Goal: Register for event/course

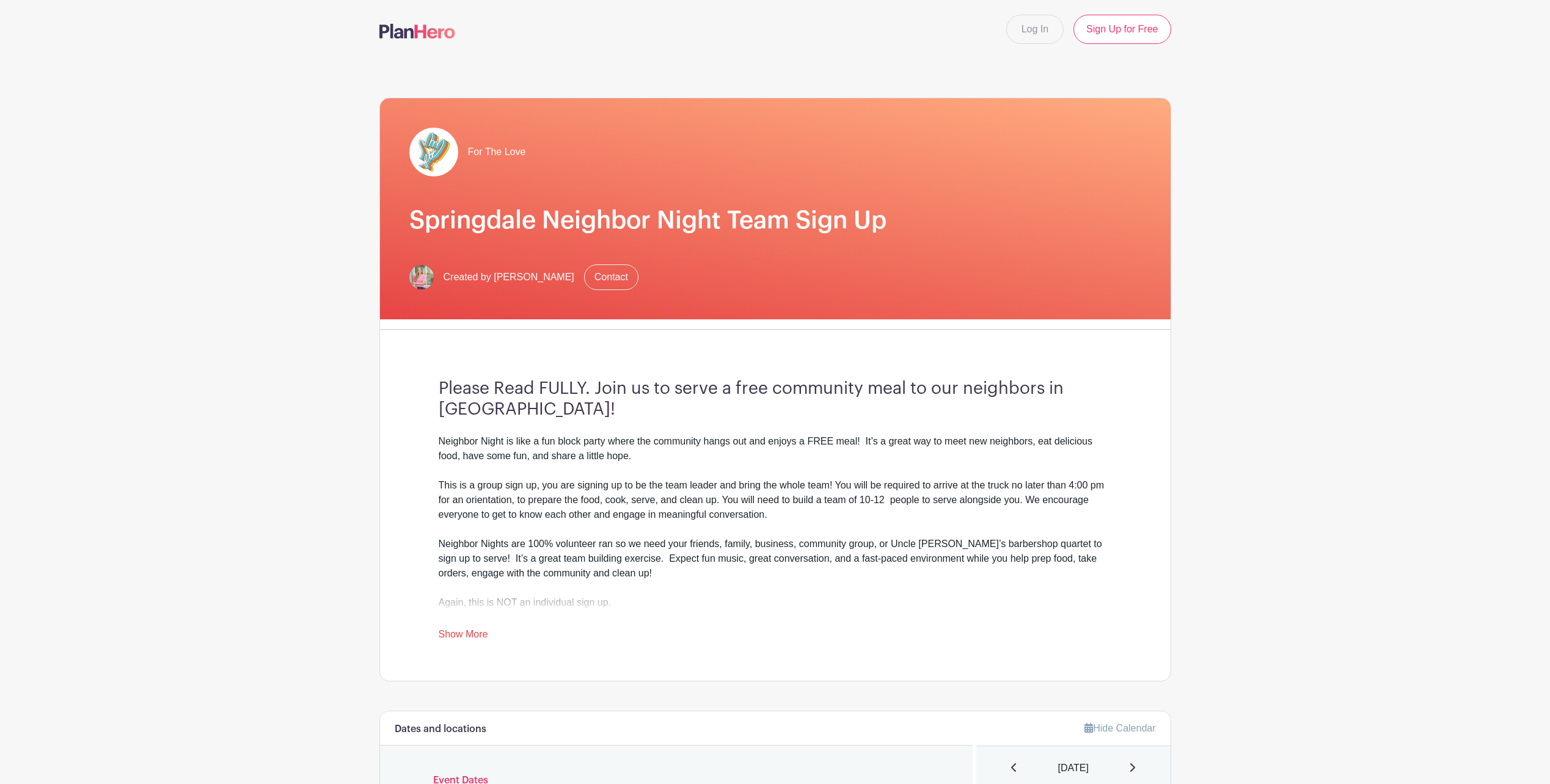
click at [480, 639] on link "Show More" at bounding box center [463, 636] width 49 height 15
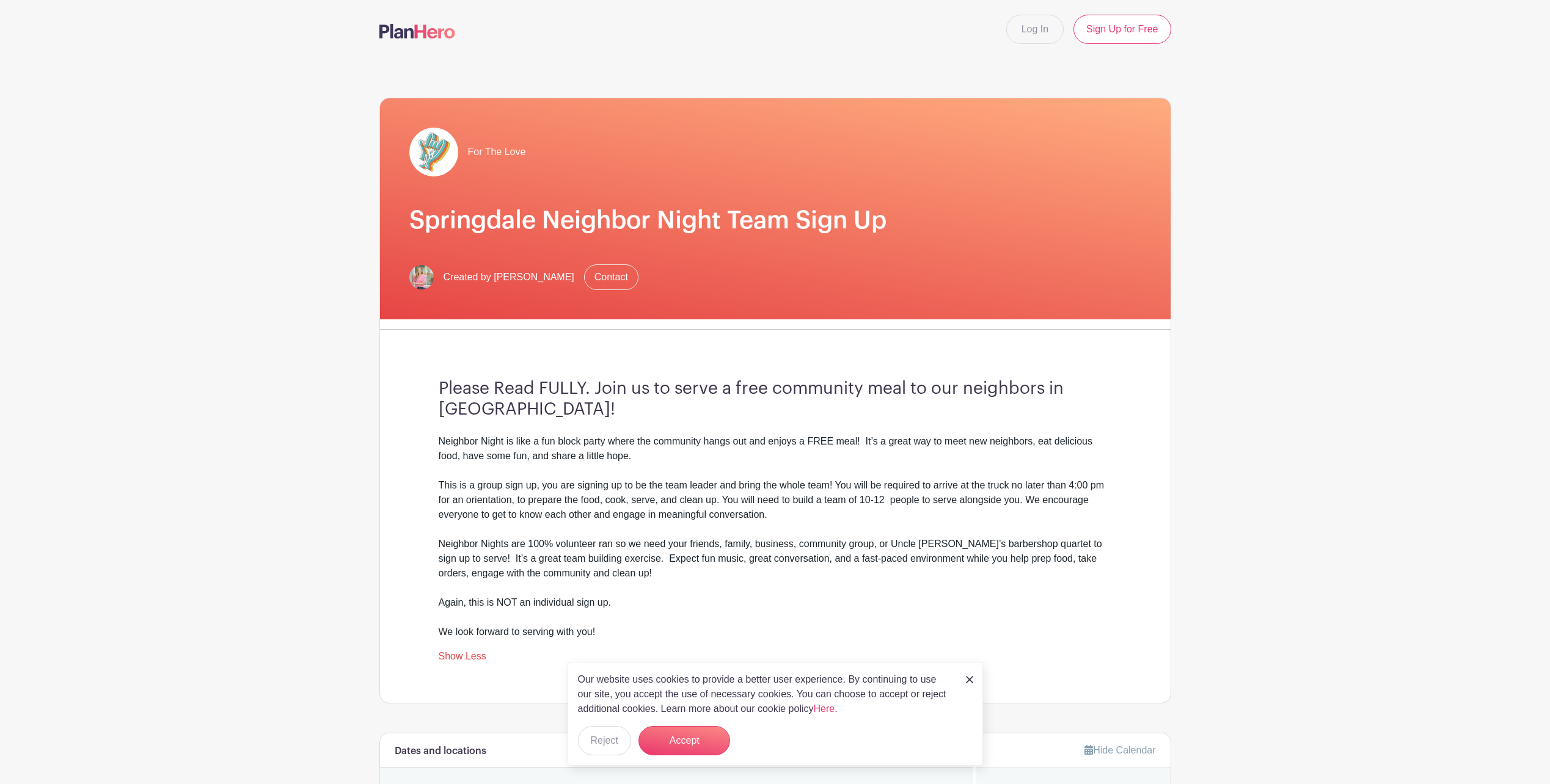
click at [969, 676] on img at bounding box center [969, 680] width 8 height 8
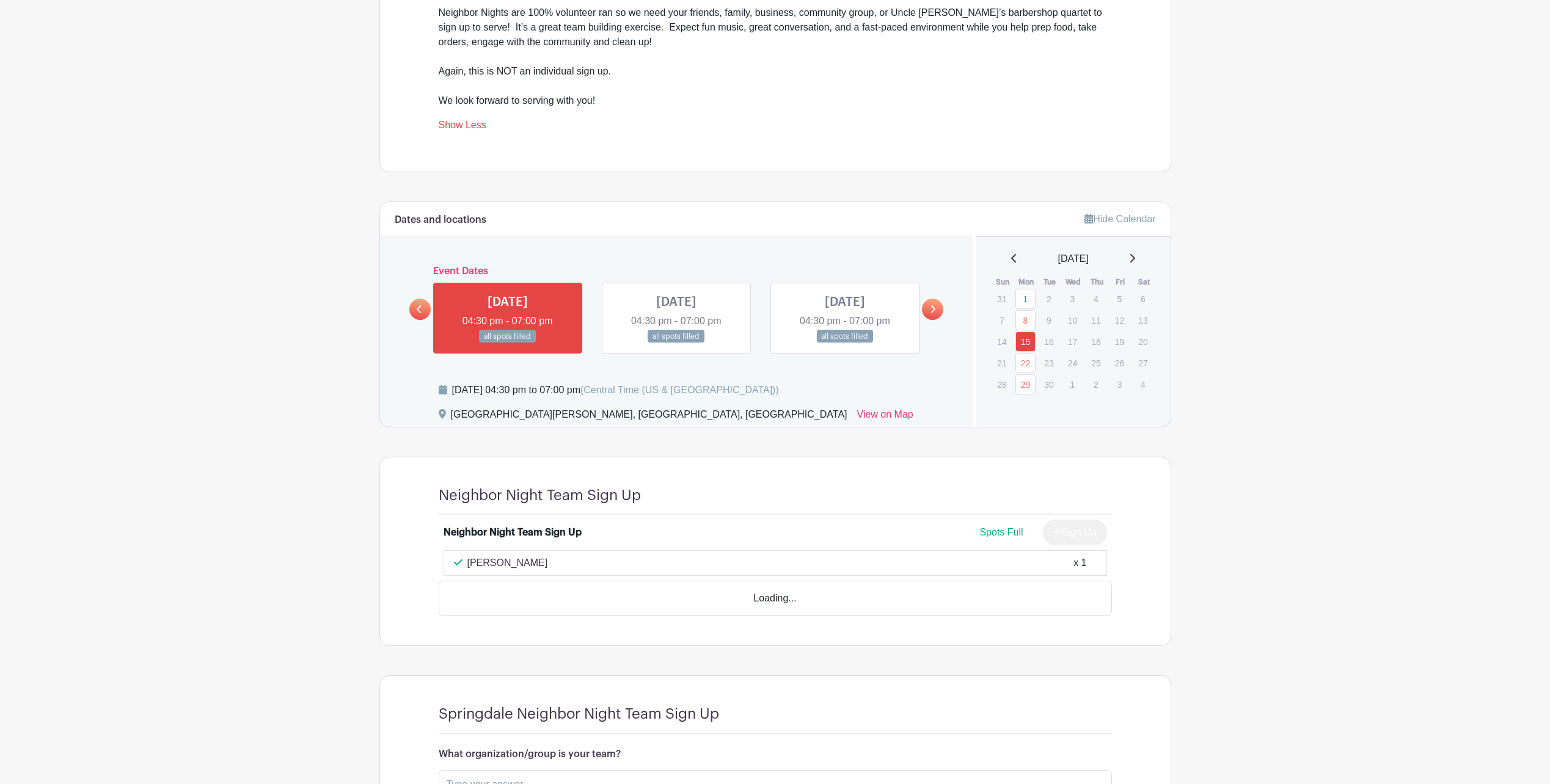
scroll to position [633, 0]
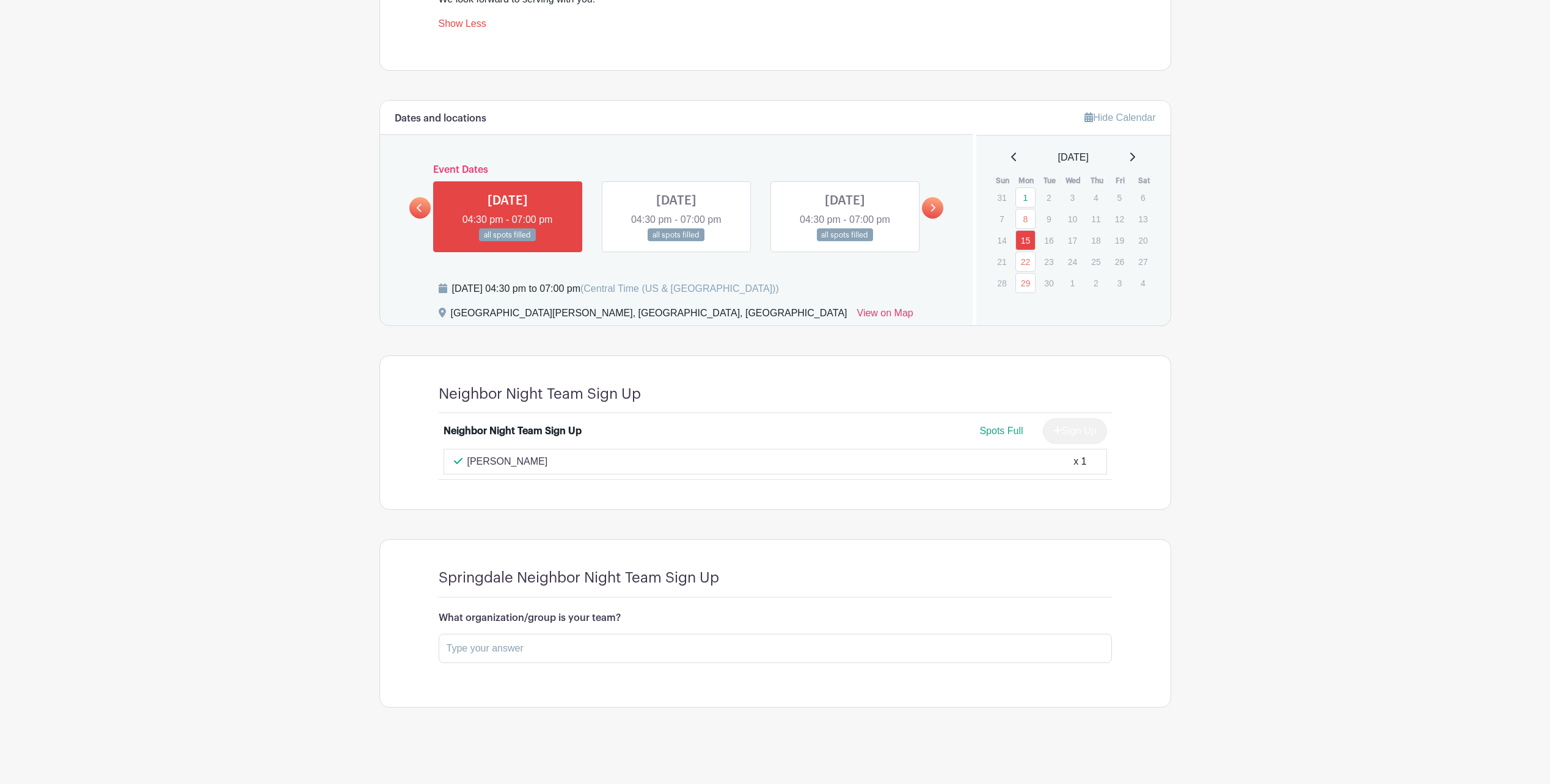
click at [940, 210] on link at bounding box center [932, 208] width 21 height 21
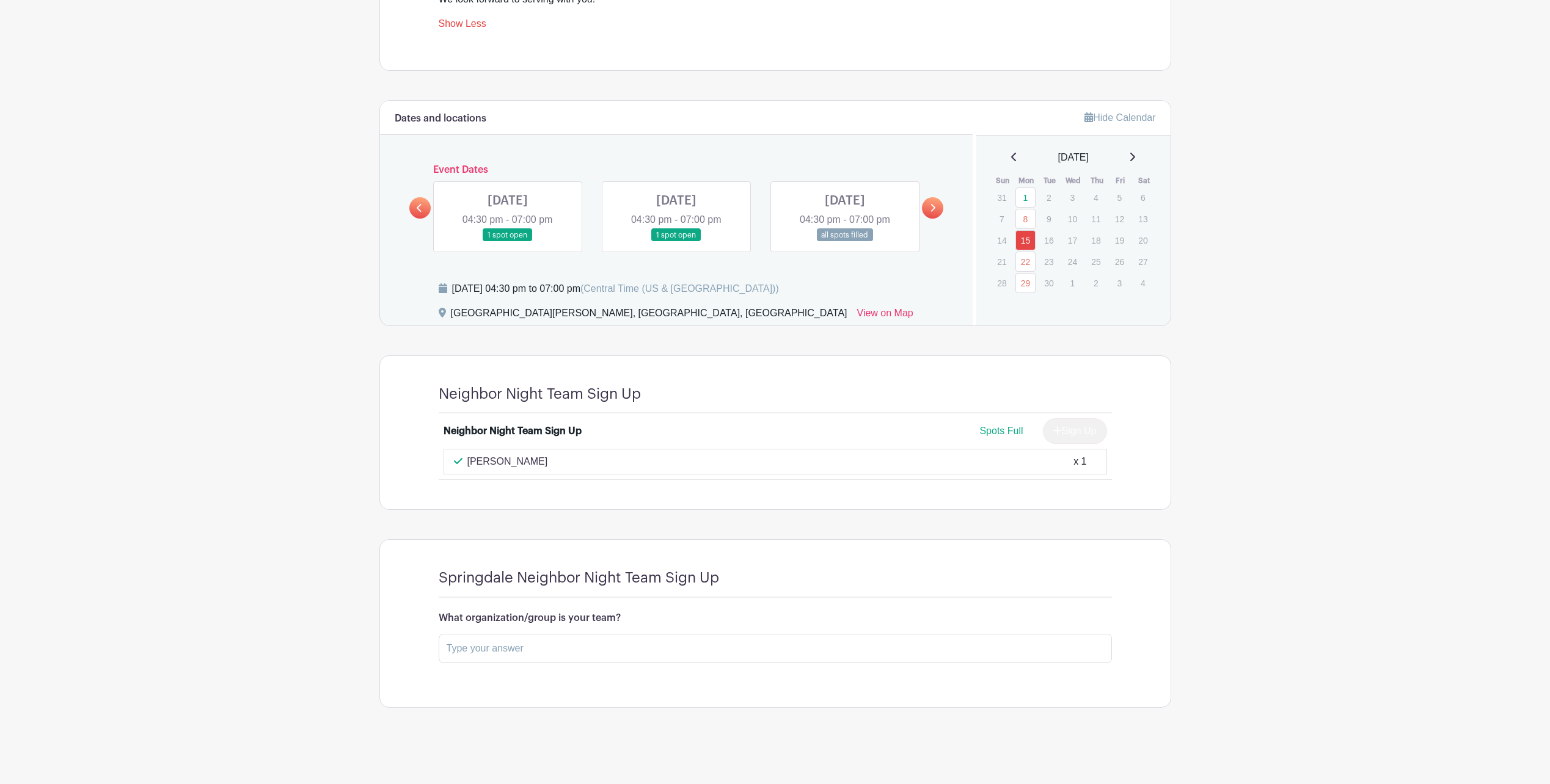
click at [940, 210] on link at bounding box center [932, 208] width 21 height 21
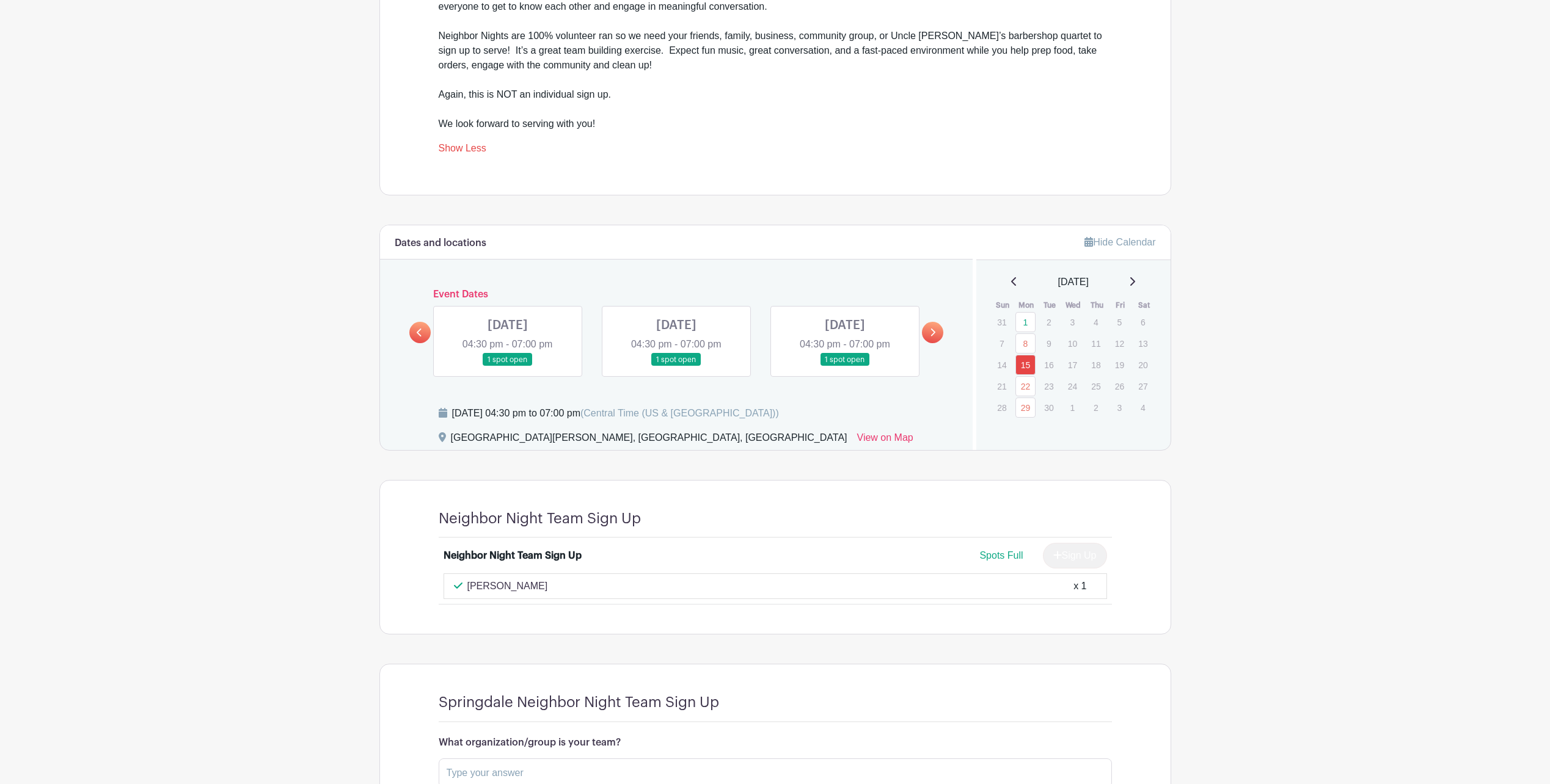
scroll to position [489, 0]
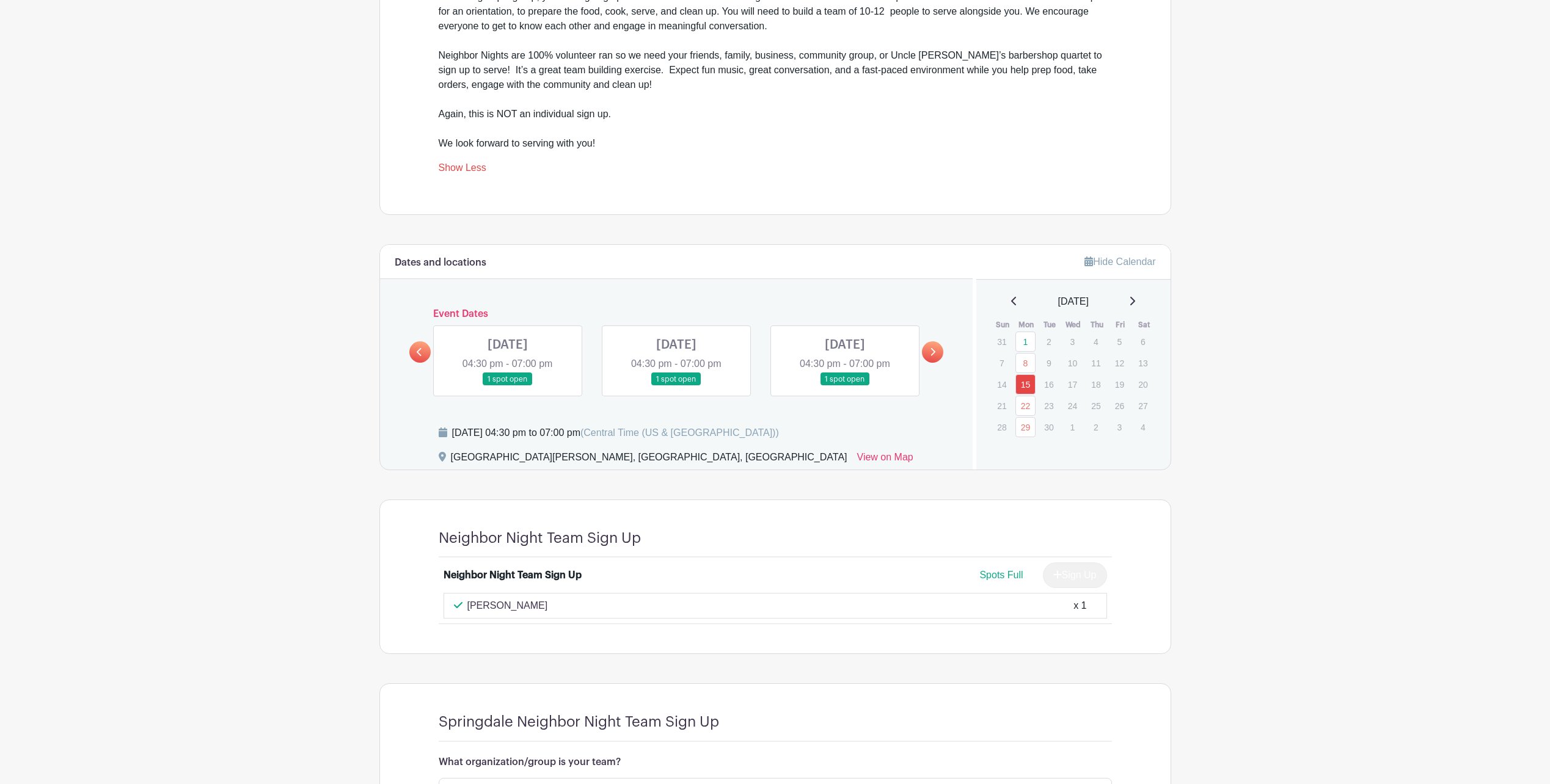
click at [937, 350] on link at bounding box center [932, 351] width 21 height 21
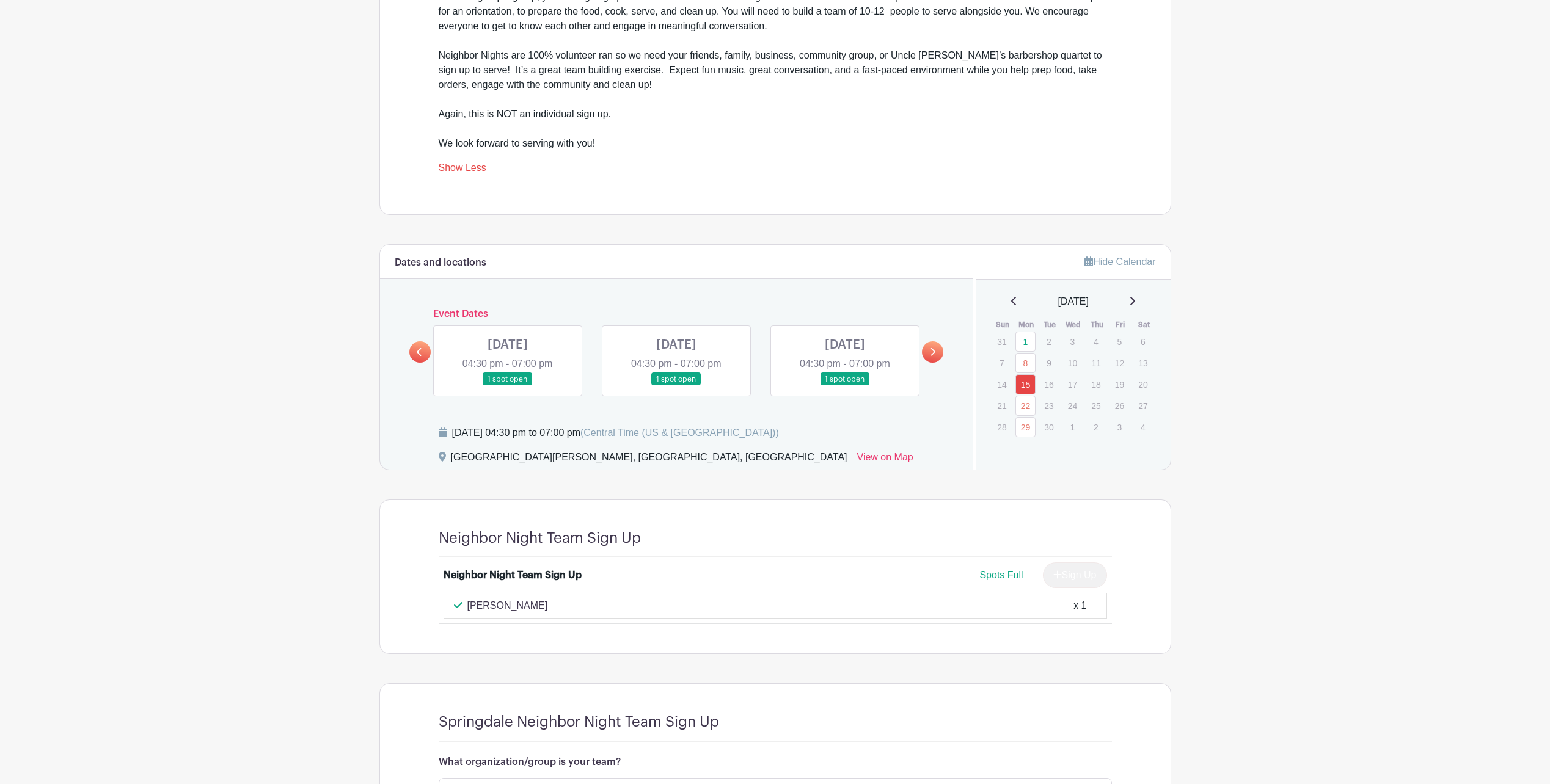
click at [937, 350] on link at bounding box center [932, 351] width 21 height 21
click at [508, 386] on link at bounding box center [508, 386] width 0 height 0
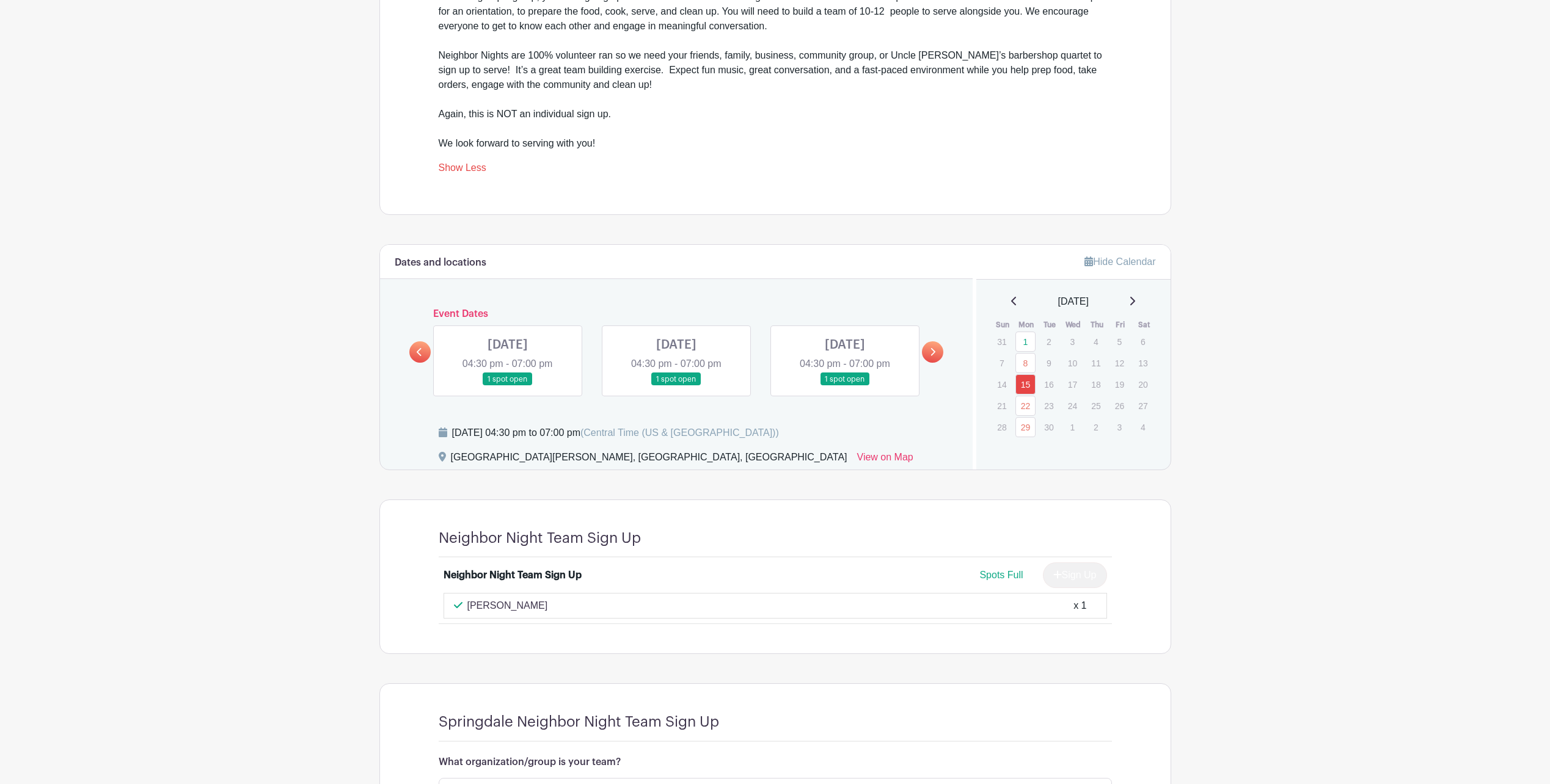
click at [508, 386] on link at bounding box center [508, 386] width 0 height 0
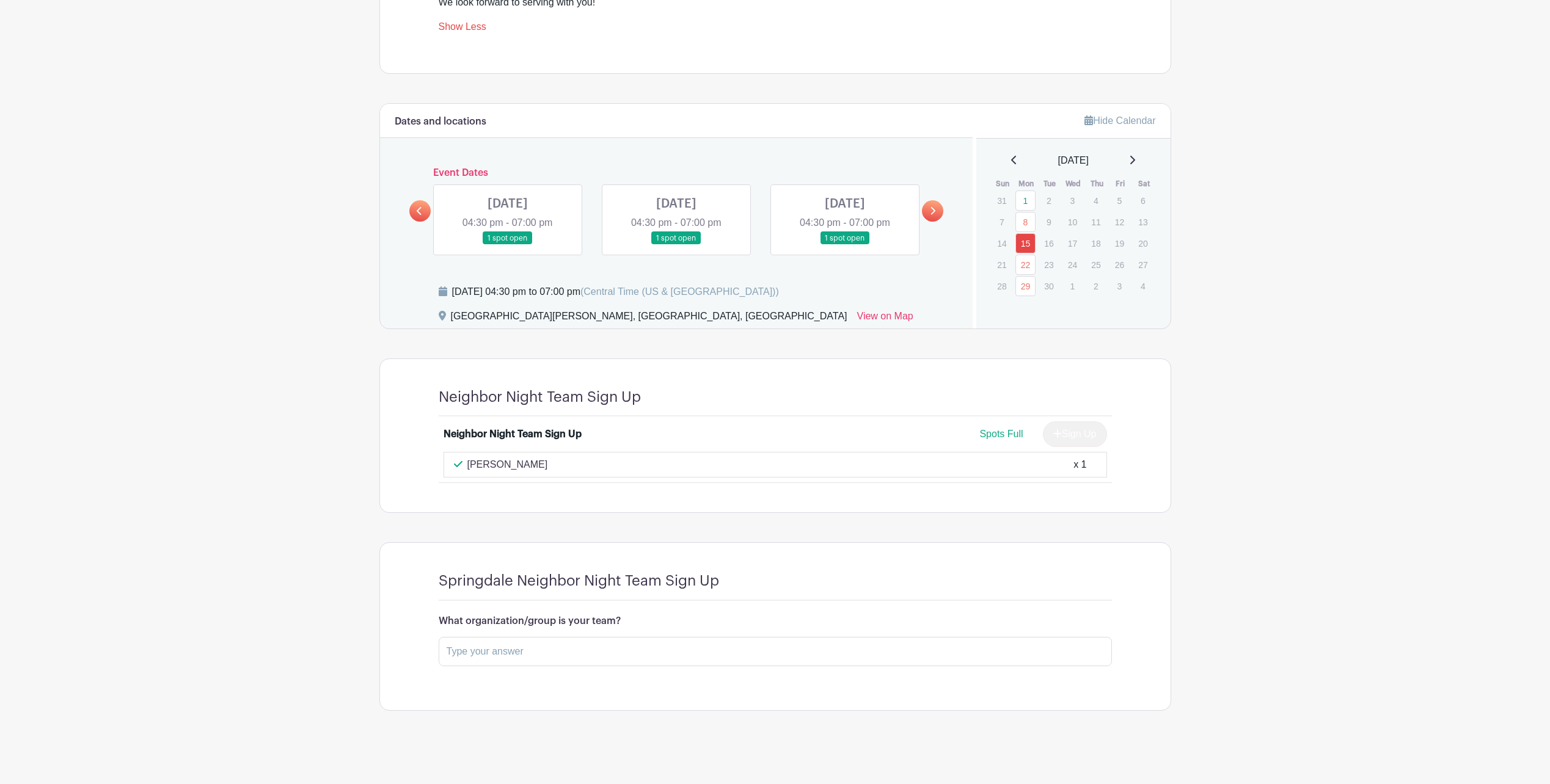
scroll to position [633, 0]
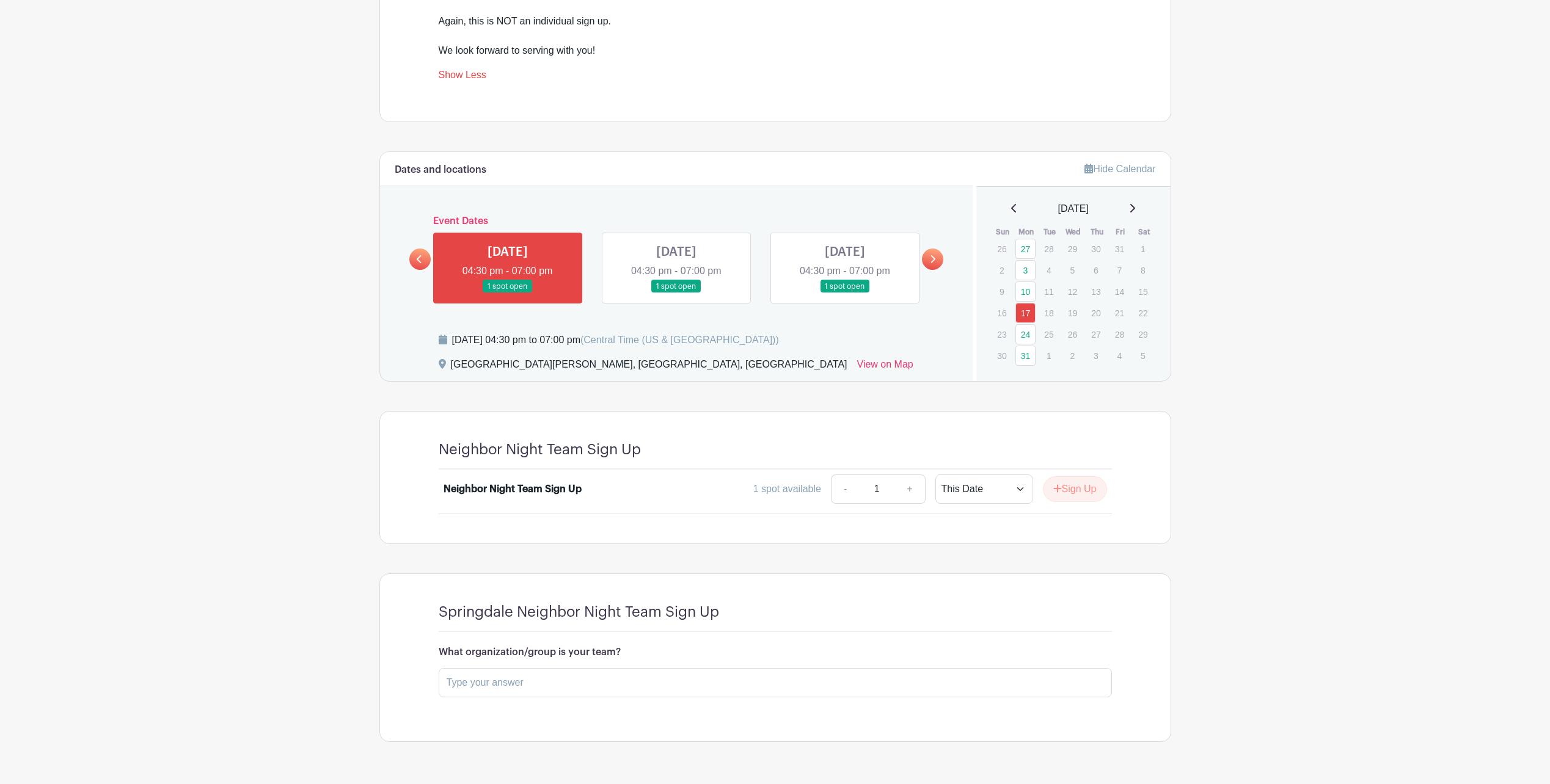
scroll to position [616, 0]
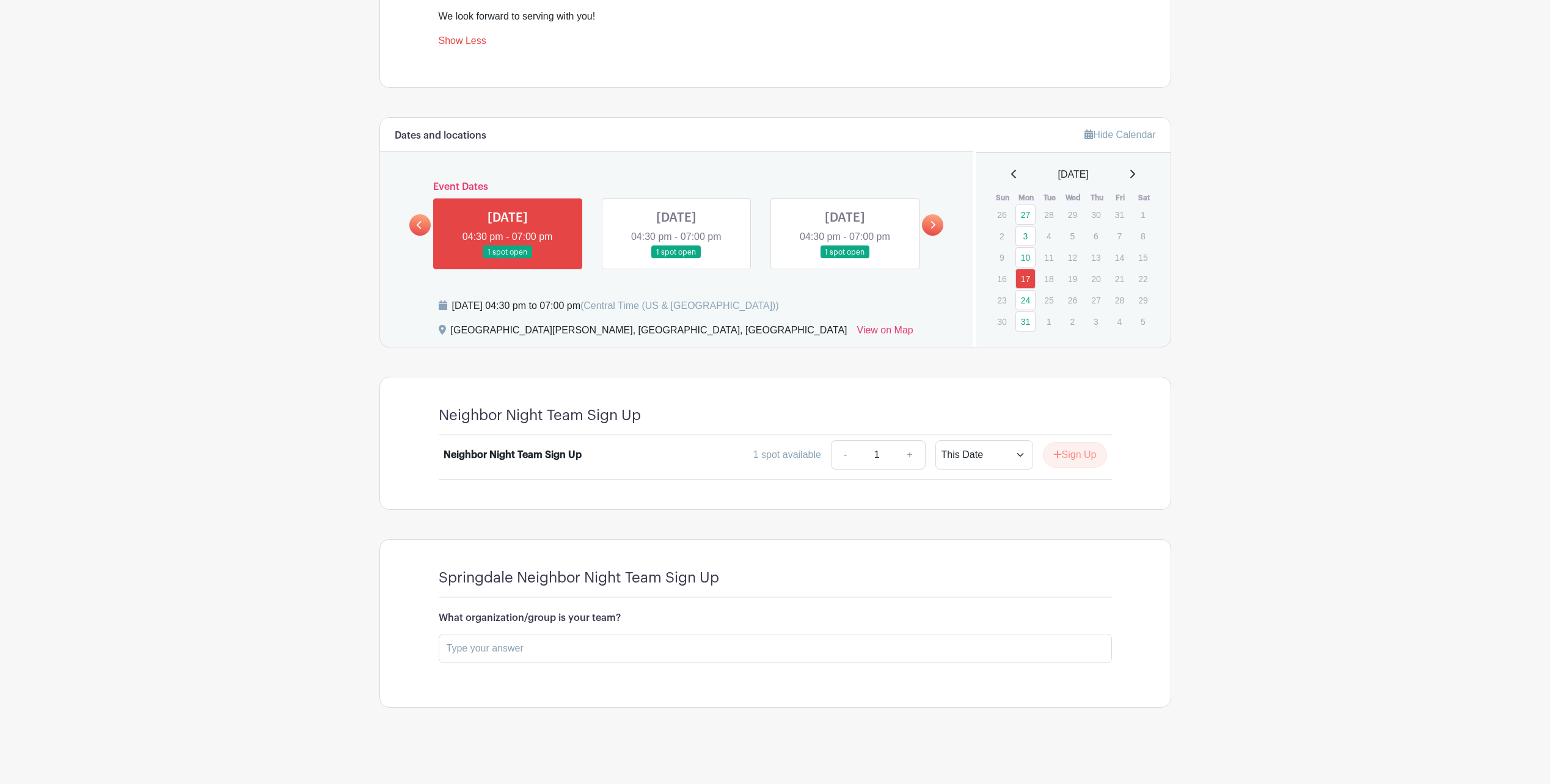
click at [417, 230] on icon at bounding box center [419, 225] width 5 height 9
click at [418, 230] on icon at bounding box center [419, 225] width 5 height 9
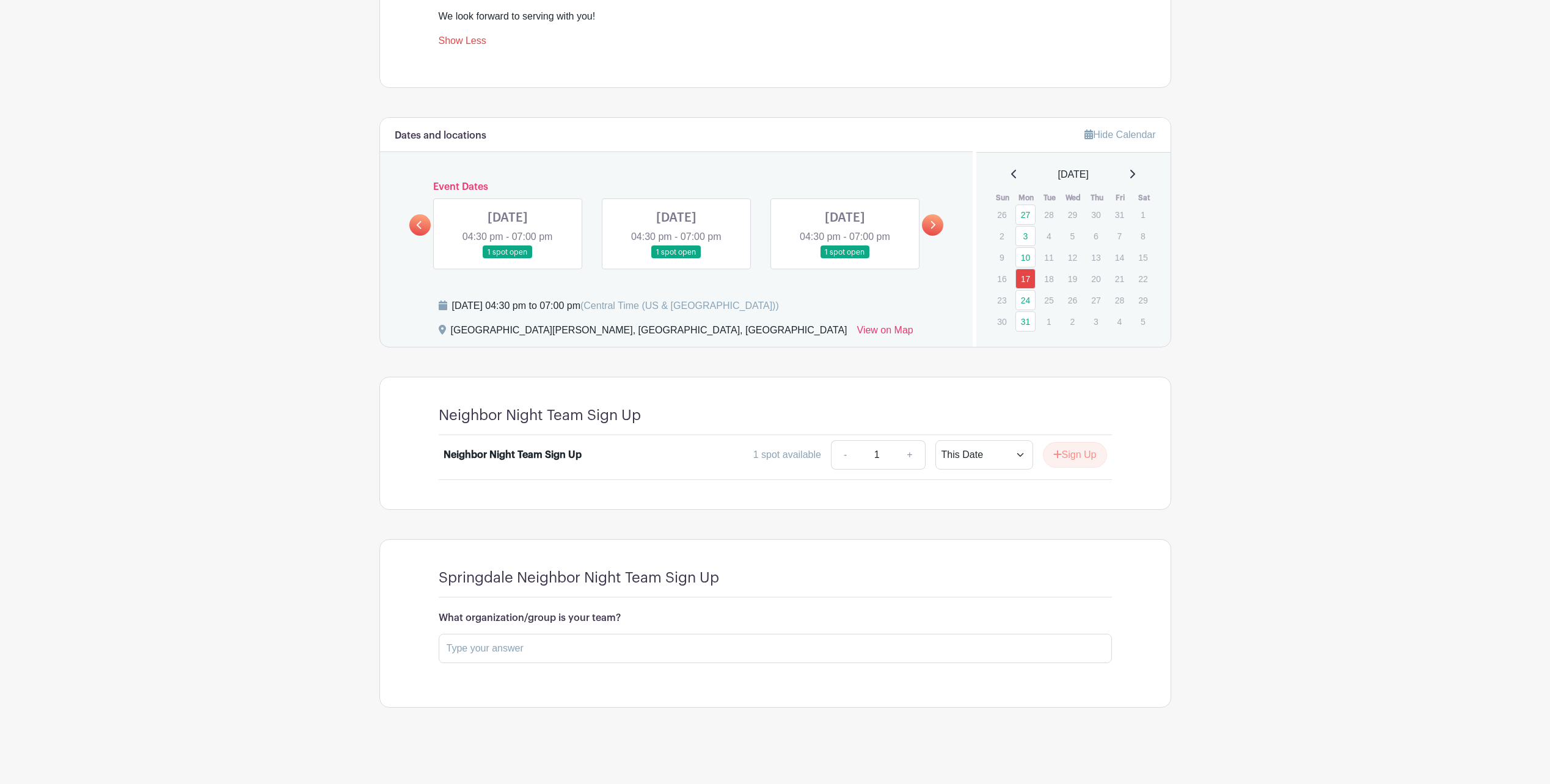
click at [418, 230] on icon at bounding box center [419, 225] width 5 height 9
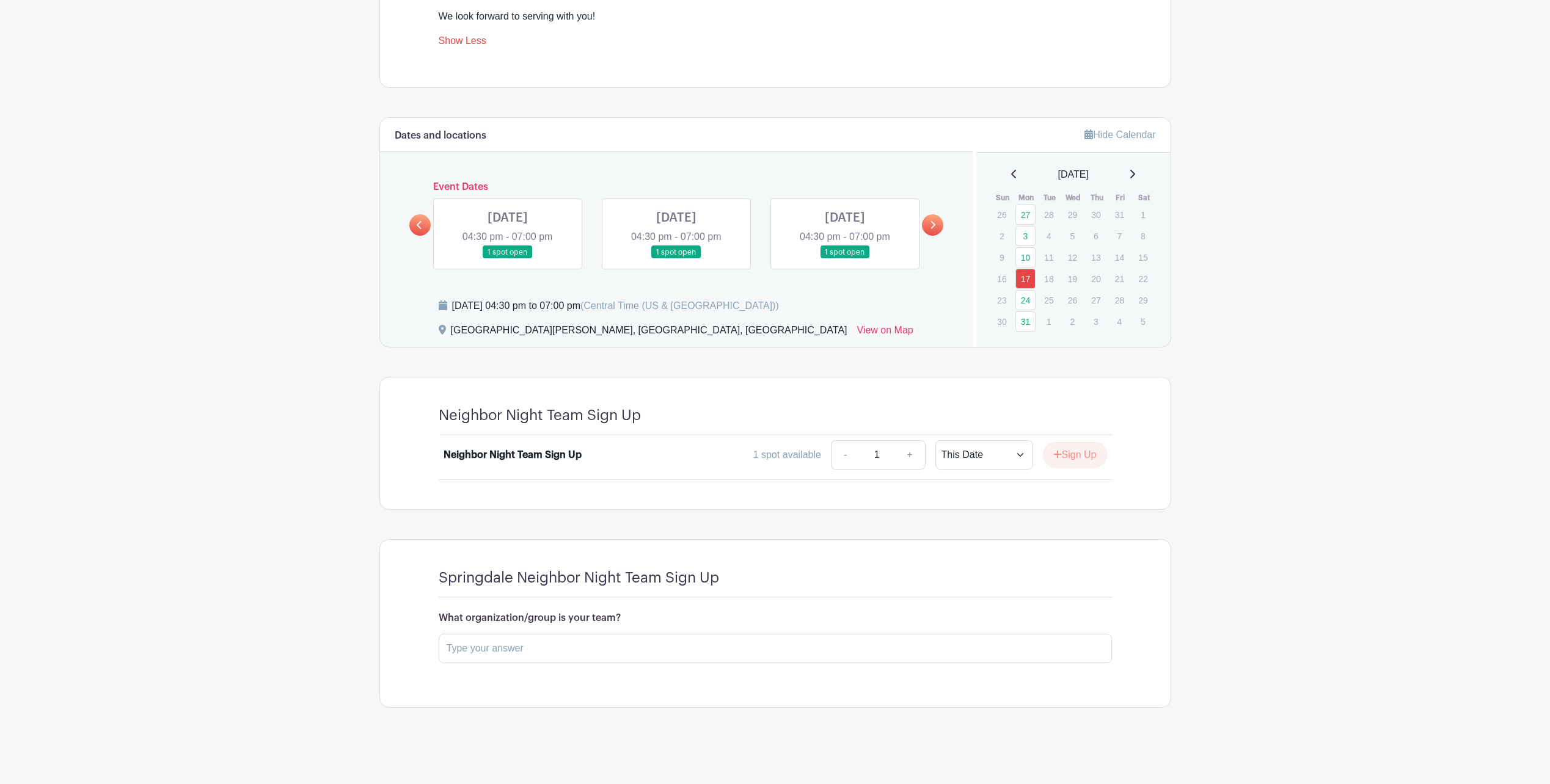
click at [418, 230] on icon at bounding box center [419, 225] width 5 height 9
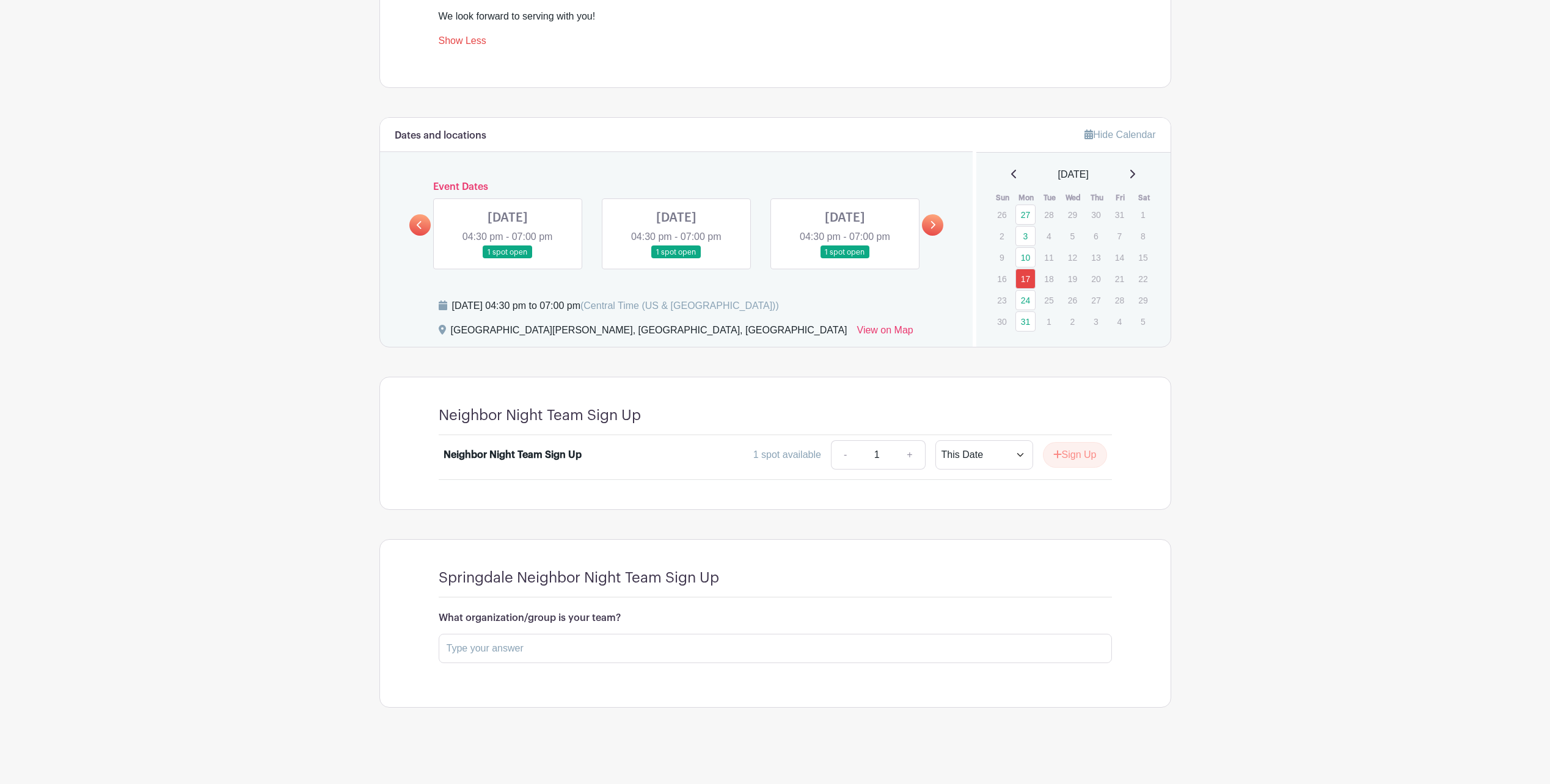
click at [418, 230] on icon at bounding box center [419, 225] width 5 height 9
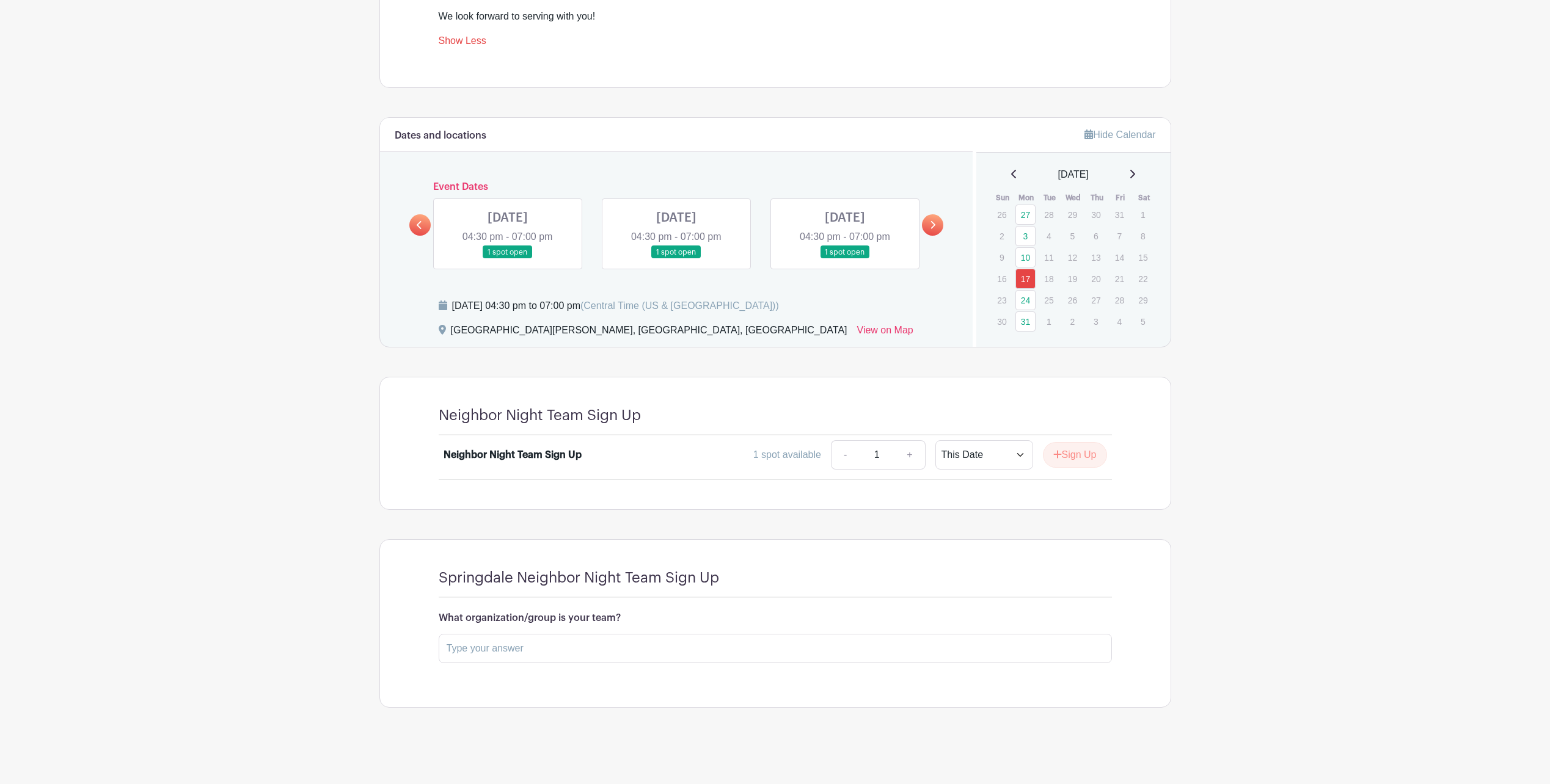
click at [418, 230] on icon at bounding box center [419, 225] width 5 height 9
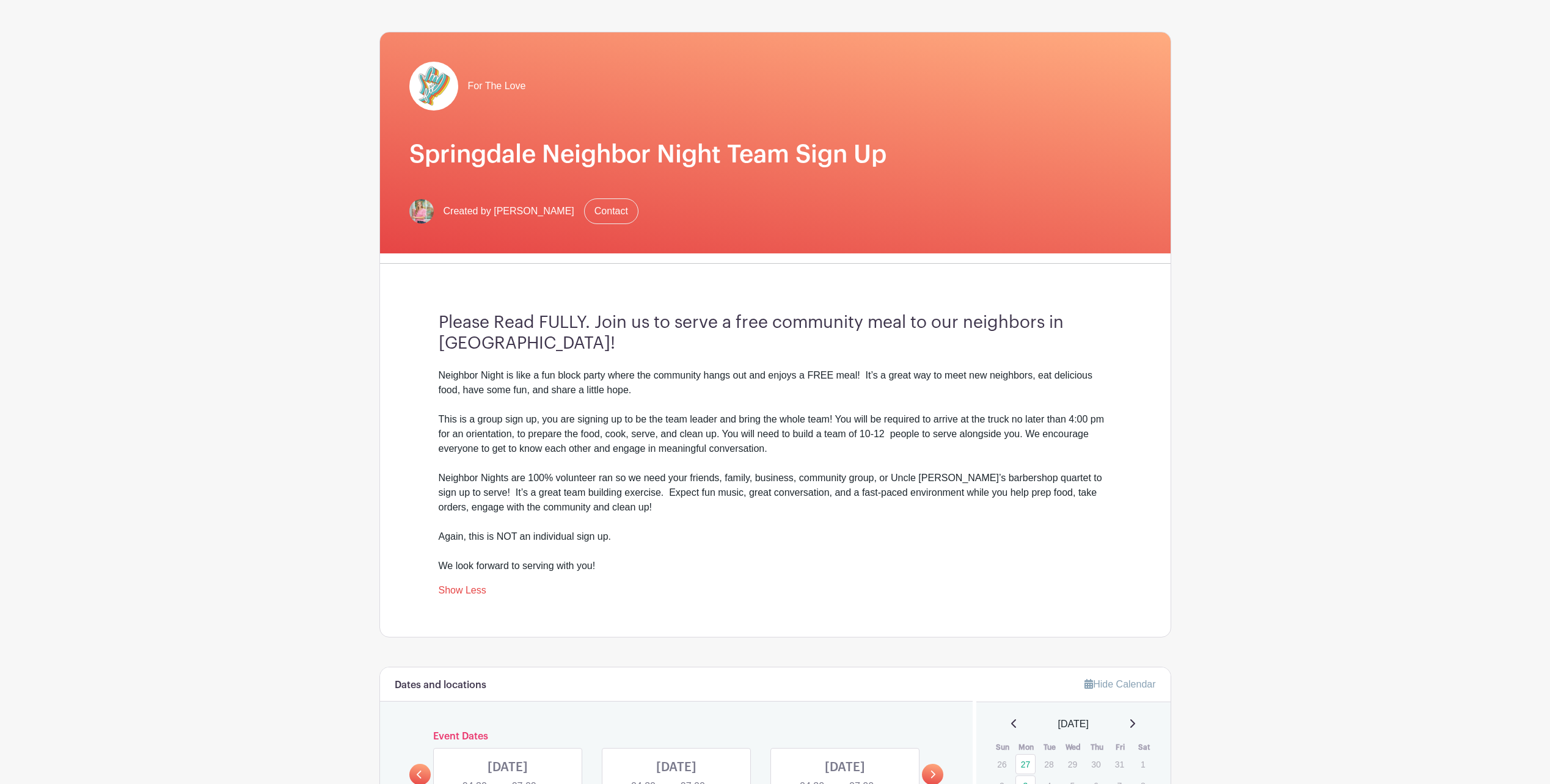
scroll to position [5, 0]
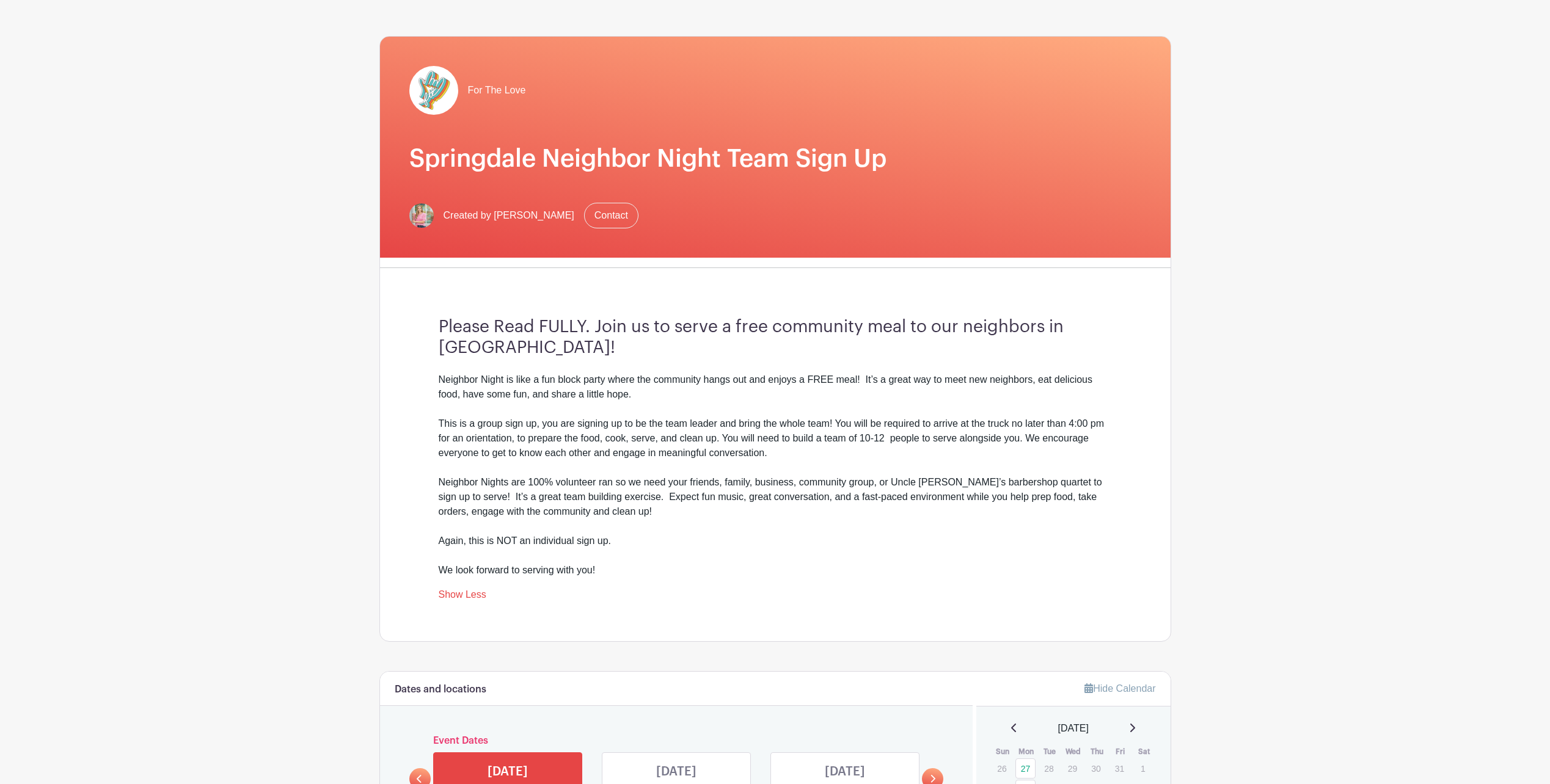
scroll to position [61, 0]
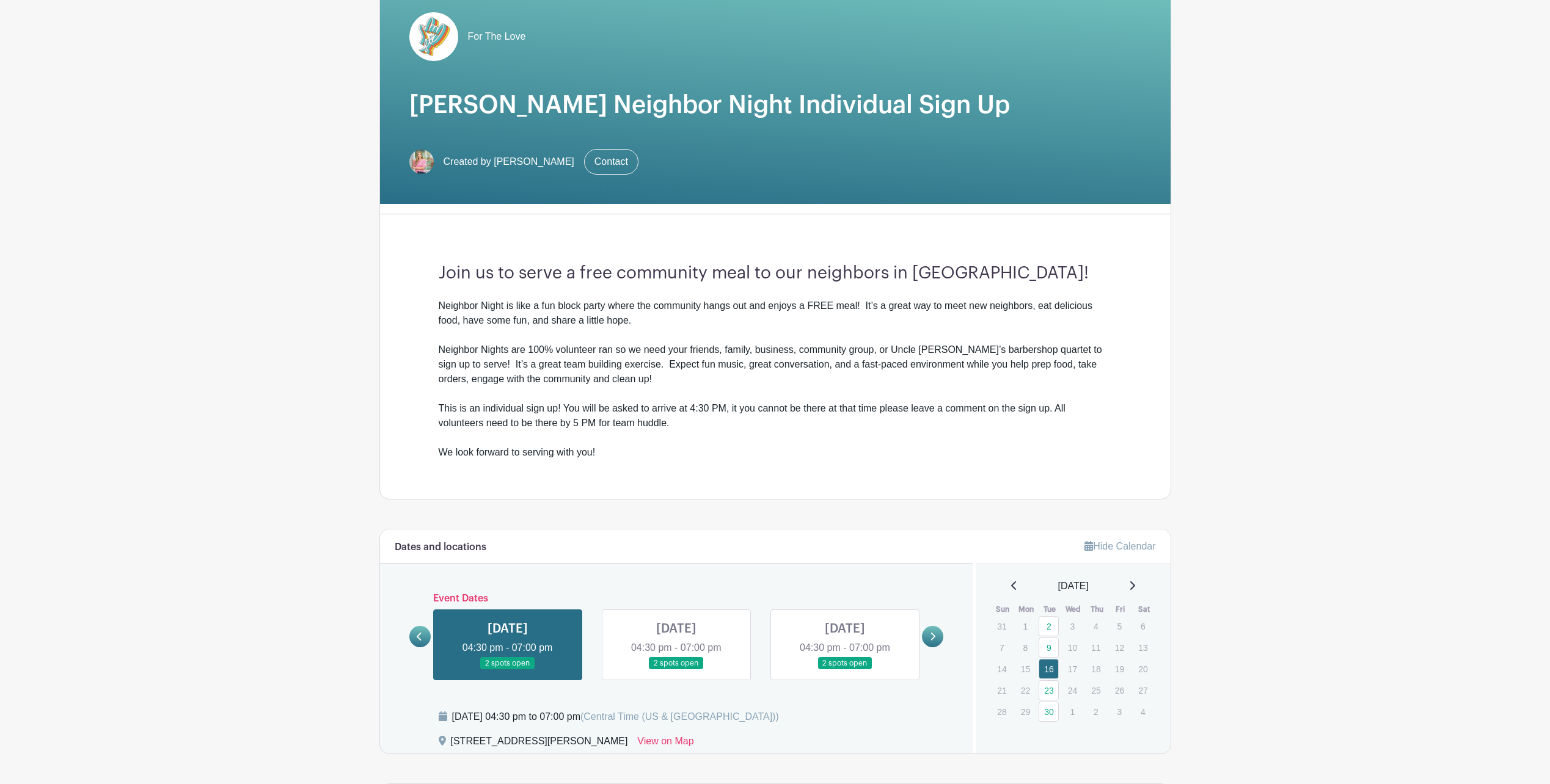
scroll to position [122, 0]
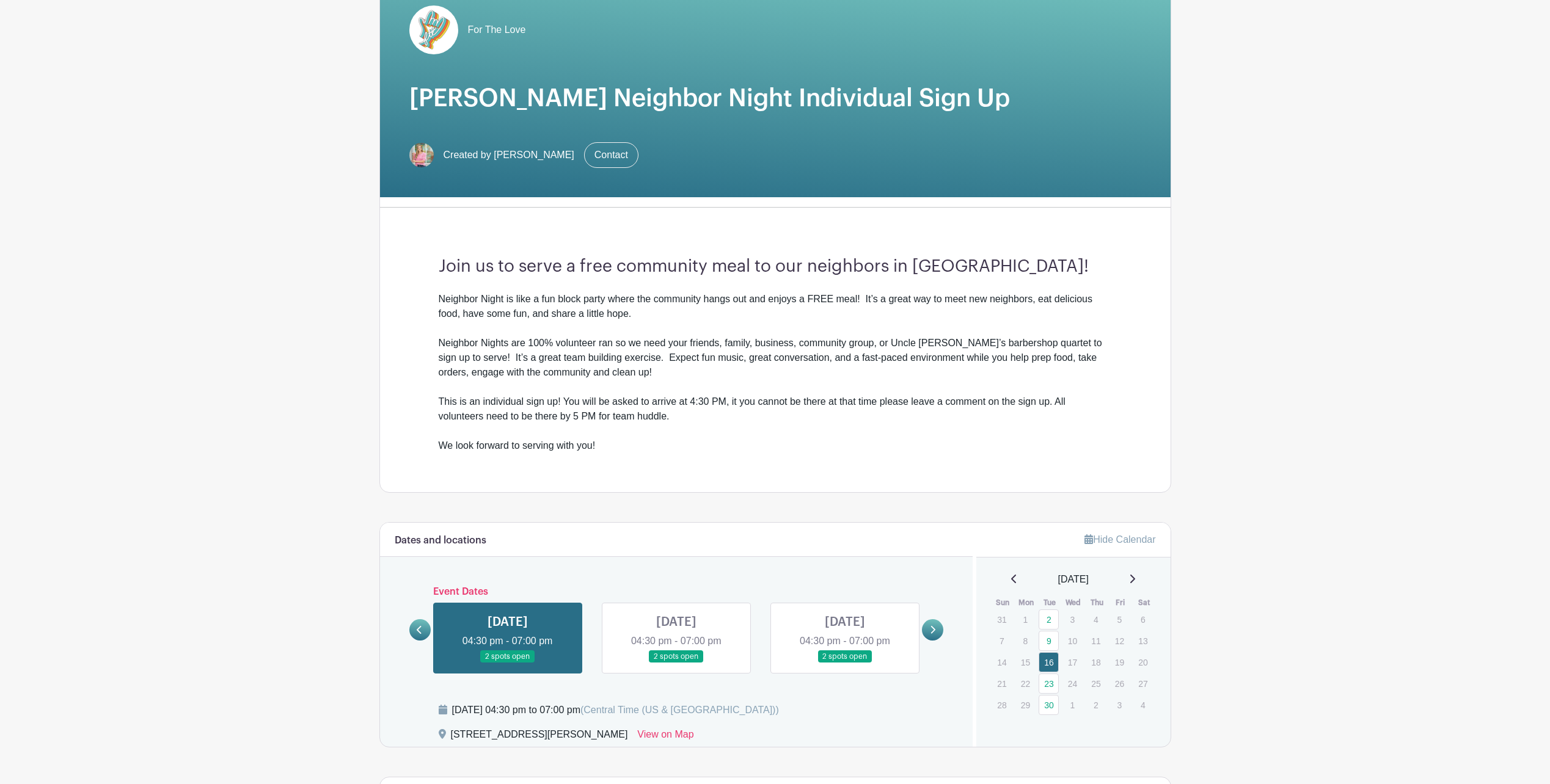
click at [934, 638] on link at bounding box center [932, 630] width 21 height 21
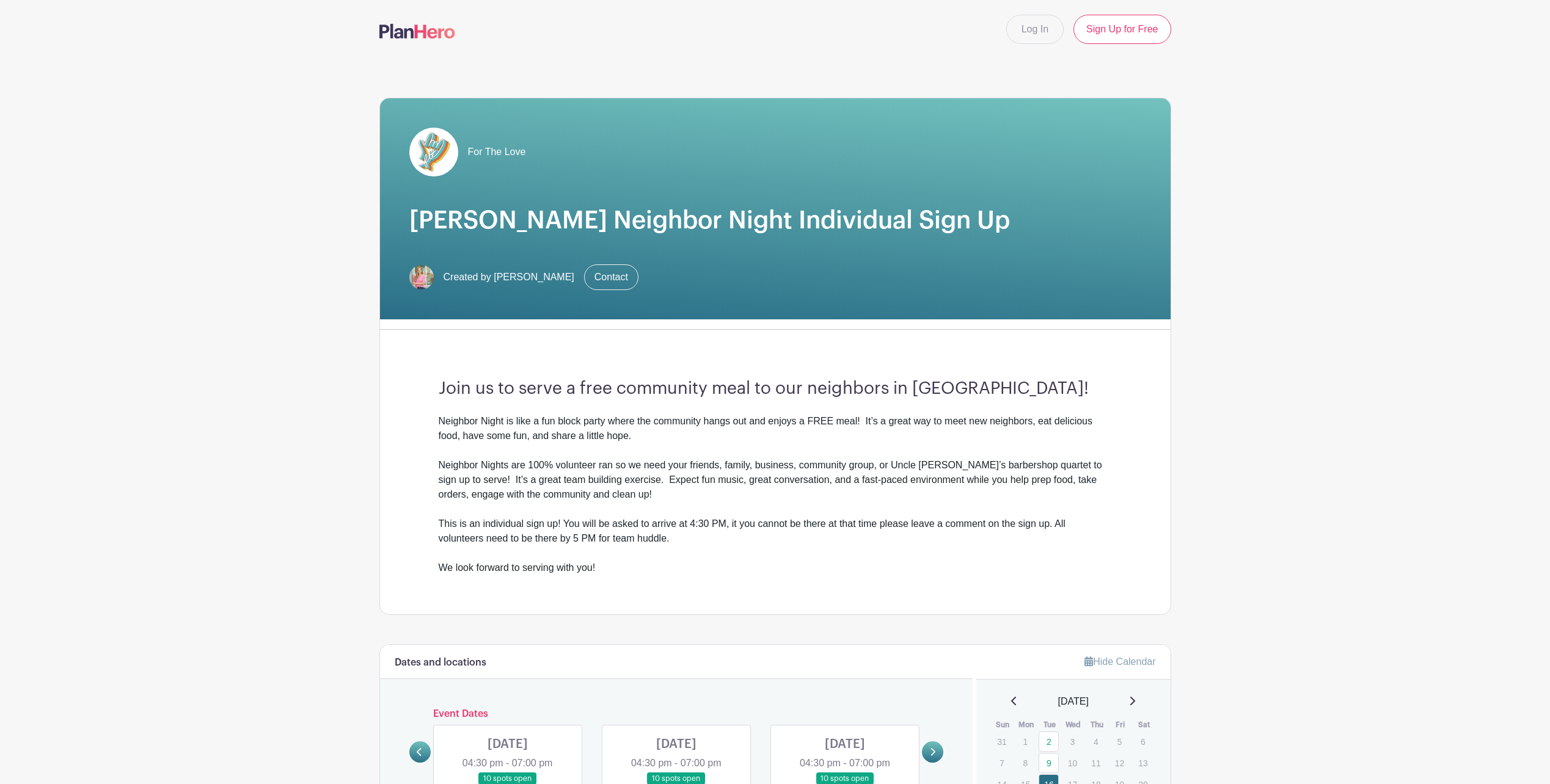
scroll to position [61, 0]
